Goal: Task Accomplishment & Management: Use online tool/utility

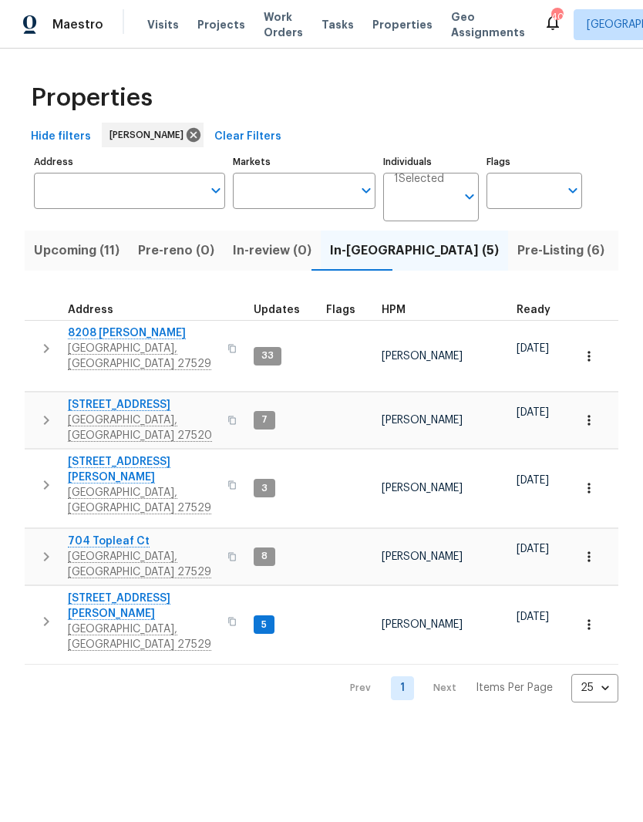
click at [113, 621] on span "[GEOGRAPHIC_DATA], [GEOGRAPHIC_DATA] 27529" at bounding box center [143, 636] width 150 height 31
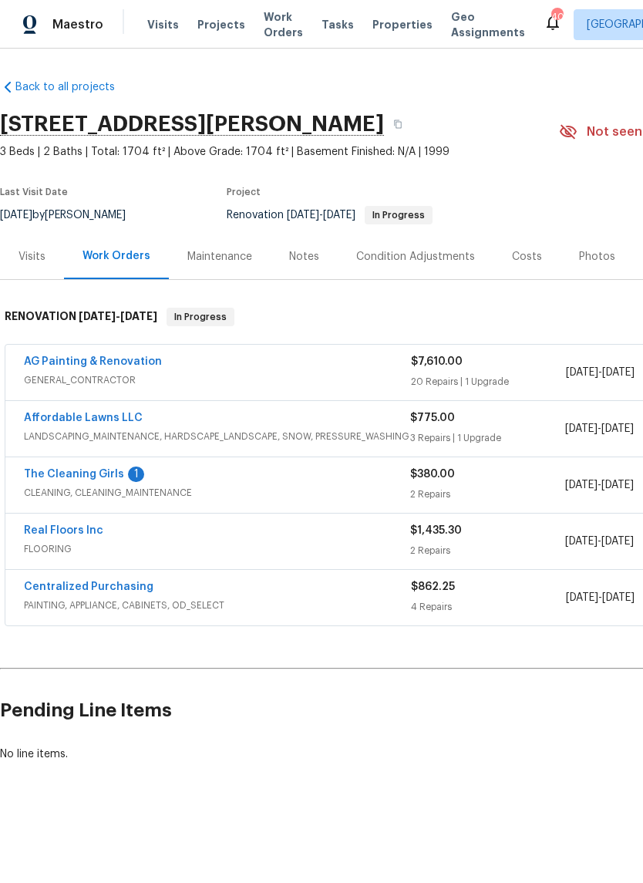
click at [45, 472] on link "The Cleaning Girls" at bounding box center [74, 474] width 100 height 11
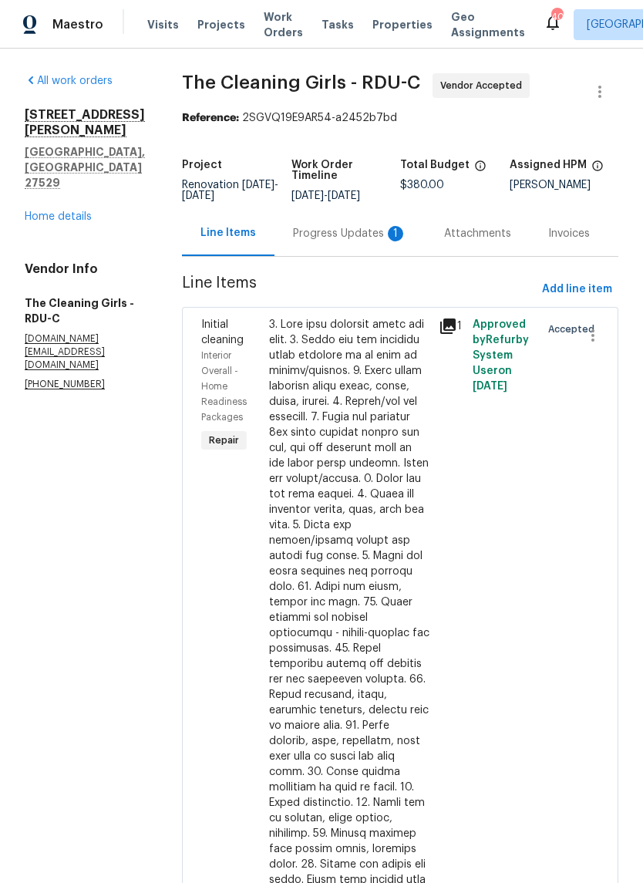
click at [381, 241] on div "Progress Updates 1" at bounding box center [350, 233] width 114 height 15
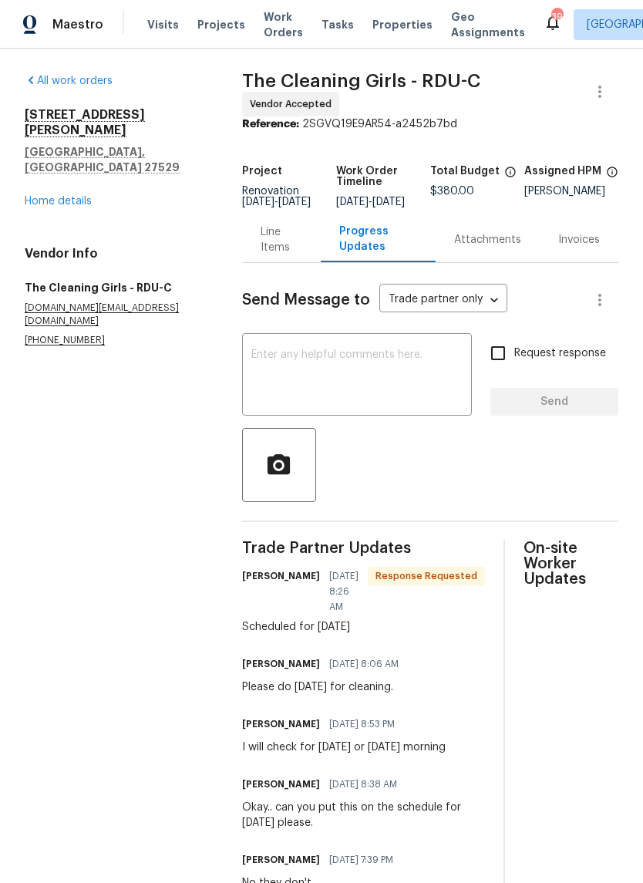
click at [412, 377] on textarea at bounding box center [356, 376] width 211 height 54
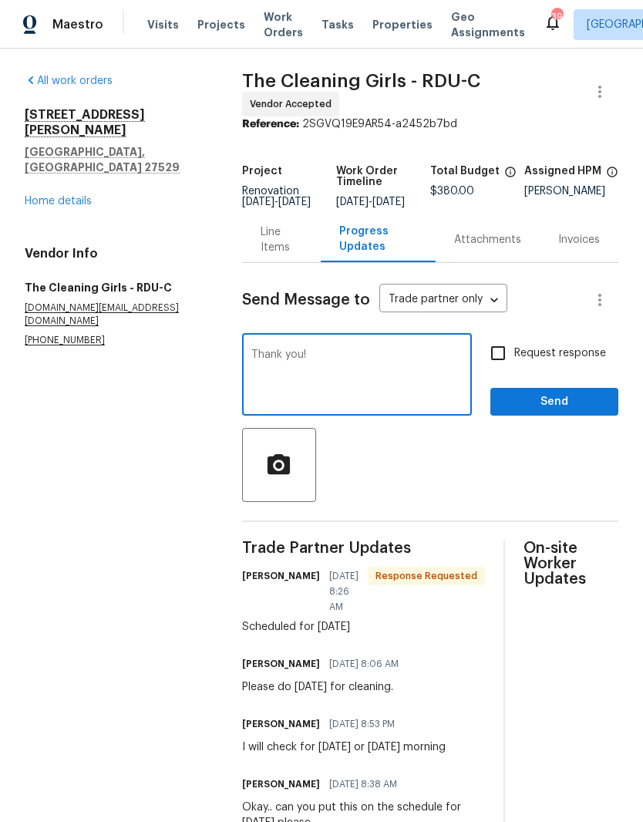
type textarea "Thank you!"
click at [596, 406] on span "Send" at bounding box center [554, 401] width 103 height 19
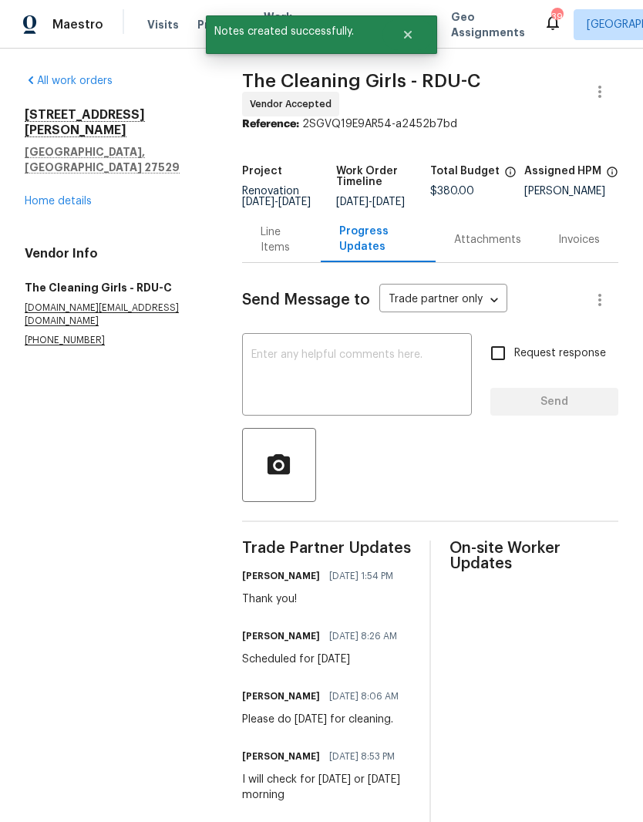
click at [41, 196] on link "Home details" at bounding box center [58, 201] width 67 height 11
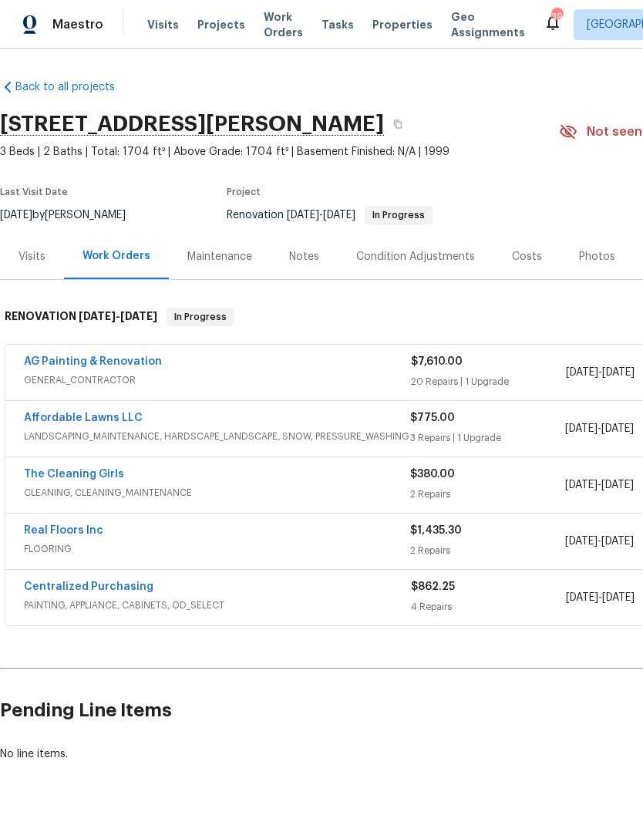
click at [301, 254] on div "Notes" at bounding box center [304, 256] width 30 height 15
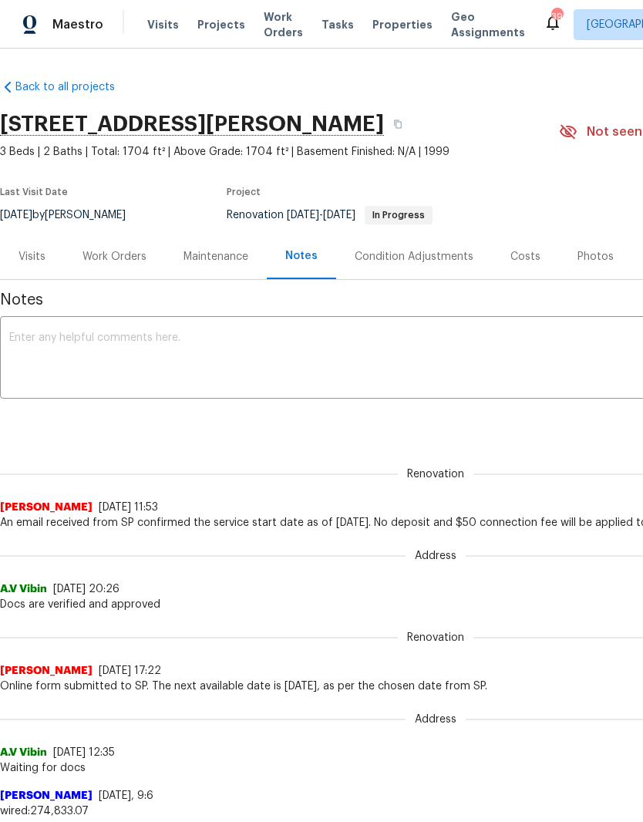
click at [552, 365] on textarea at bounding box center [435, 359] width 853 height 54
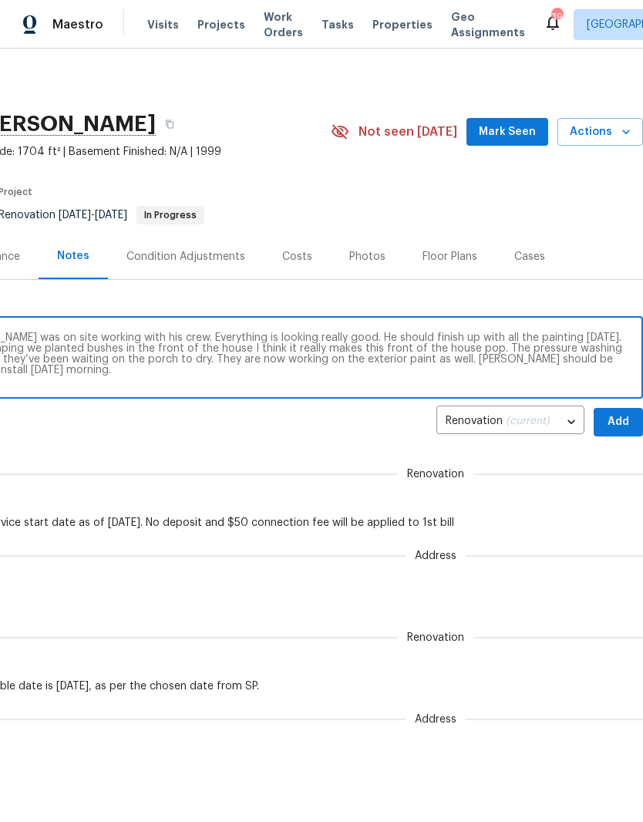
scroll to position [0, 228]
type textarea "Stopped in to check on progress. Antonio was on site working with his crew. Eve…"
click at [626, 420] on span "Add" at bounding box center [618, 421] width 25 height 19
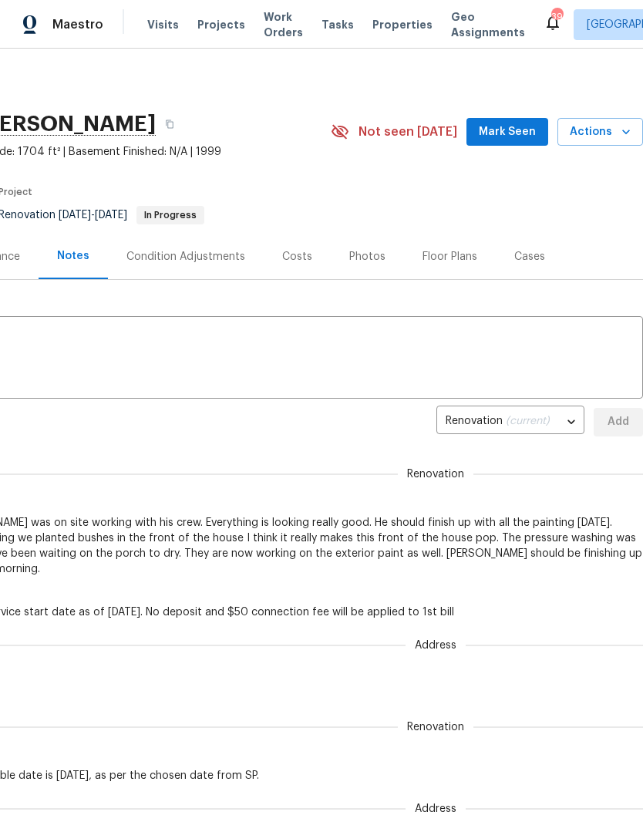
click at [533, 140] on span "Mark Seen" at bounding box center [507, 132] width 57 height 19
